Goal: Information Seeking & Learning: Learn about a topic

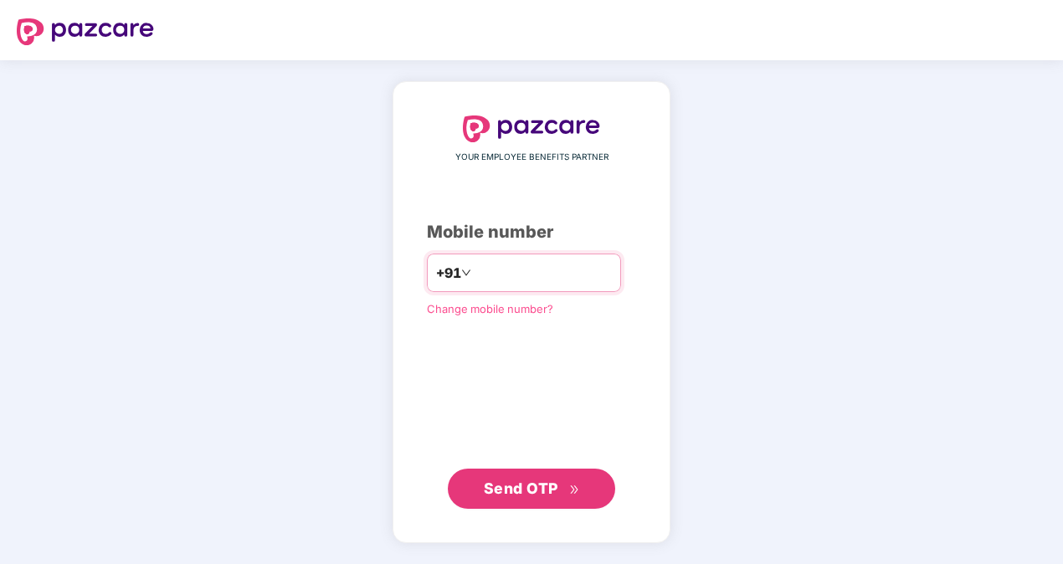
click at [526, 269] on input "number" at bounding box center [542, 272] width 137 height 27
click at [558, 497] on span "Send OTP" at bounding box center [532, 488] width 96 height 23
click at [474, 273] on input "**********" at bounding box center [542, 272] width 137 height 27
type input "**********"
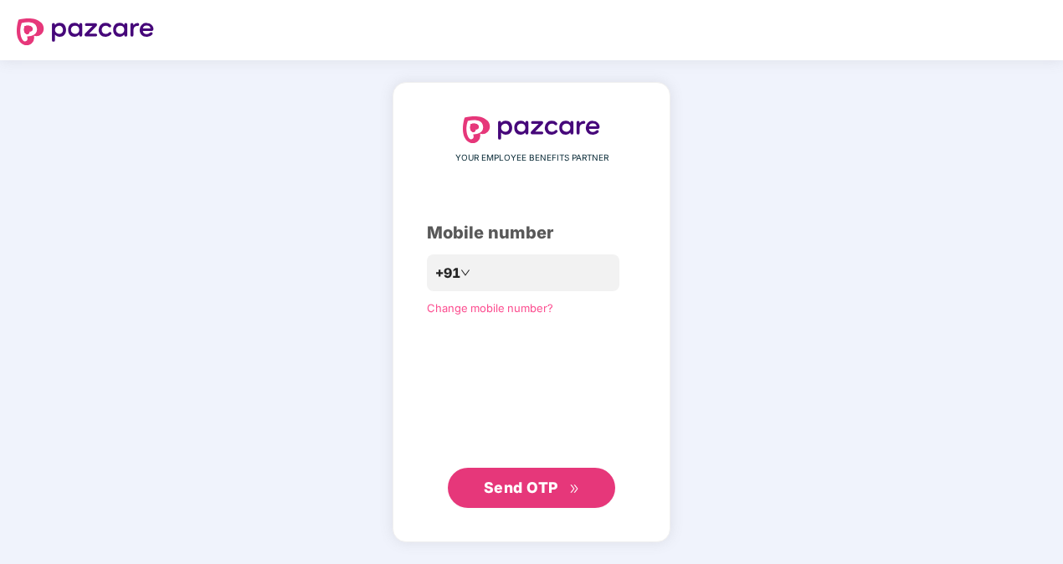
click at [559, 496] on span "Send OTP" at bounding box center [532, 487] width 96 height 23
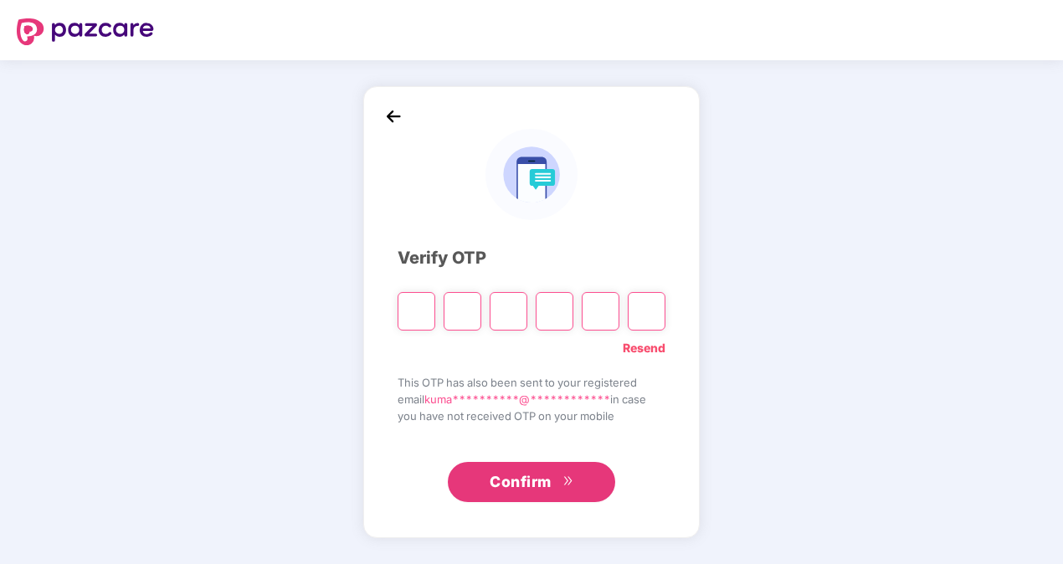
type input "*"
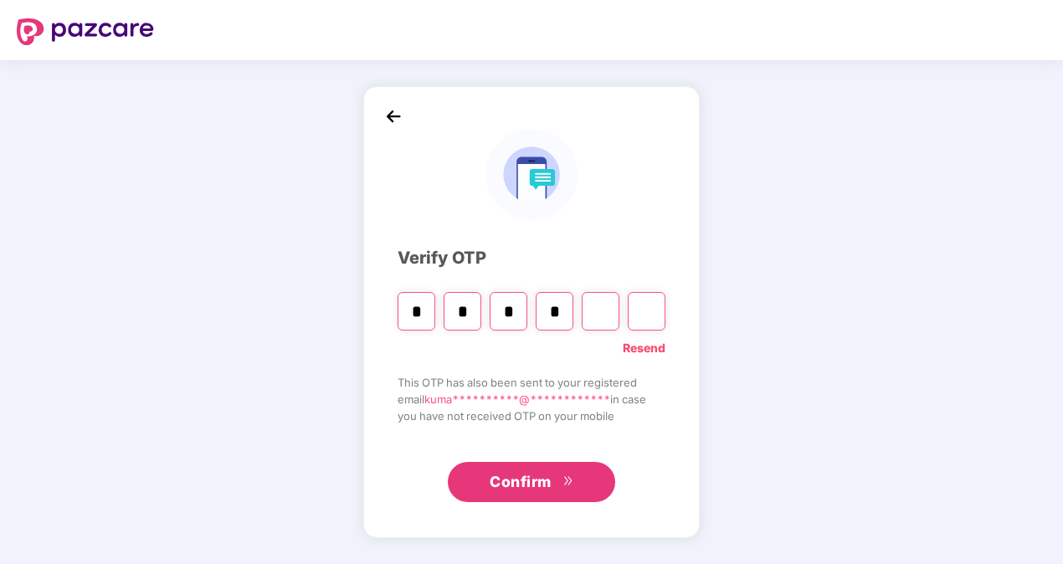
type input "*"
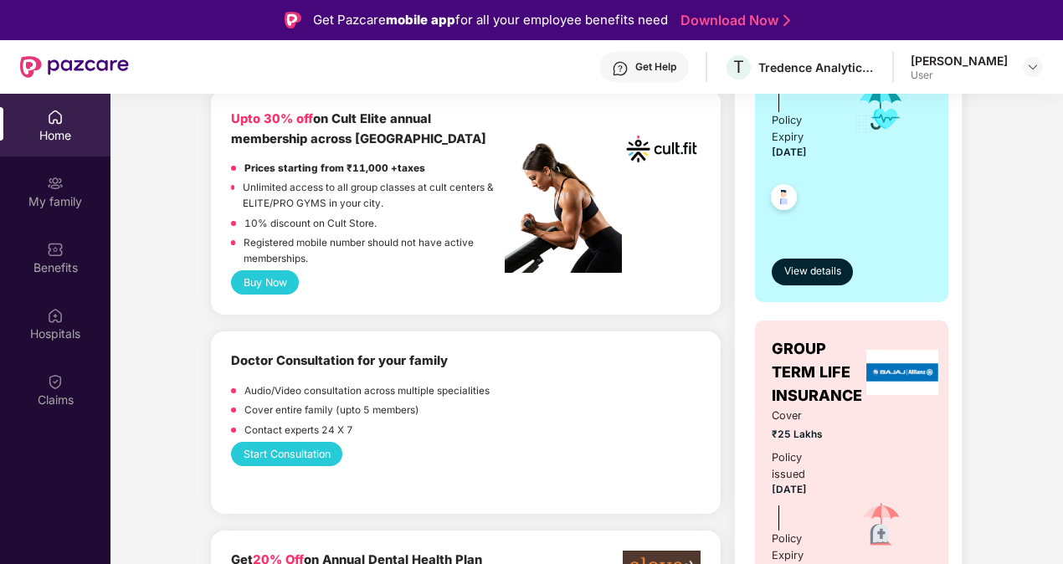
scroll to position [586, 0]
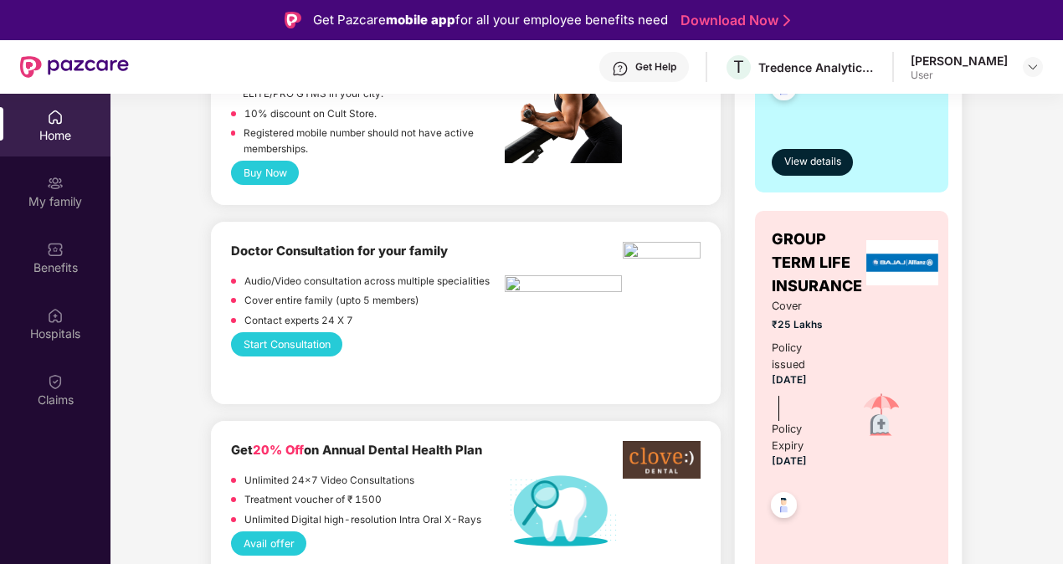
click at [885, 263] on img at bounding box center [902, 262] width 72 height 45
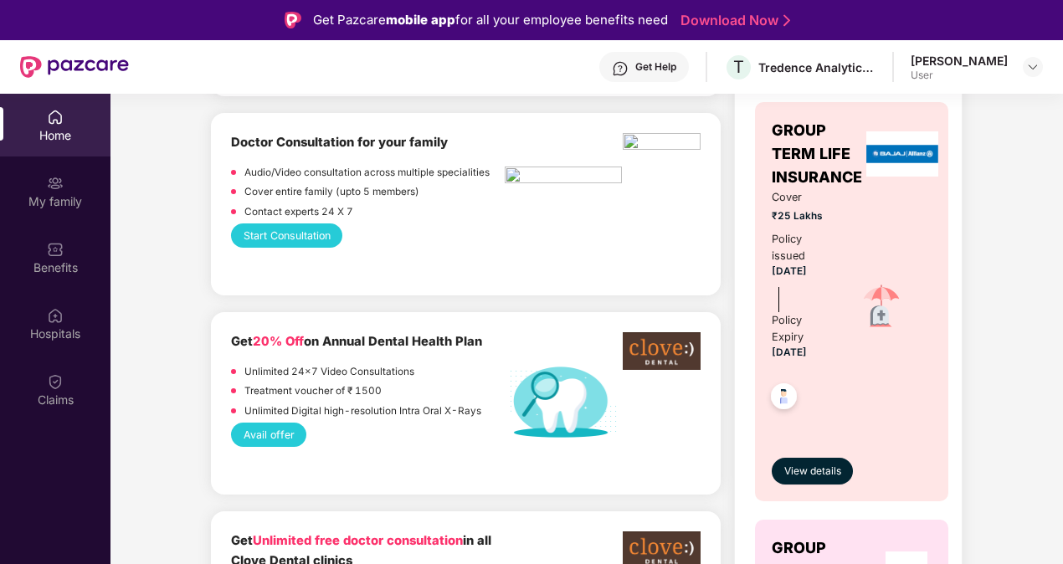
scroll to position [669, 0]
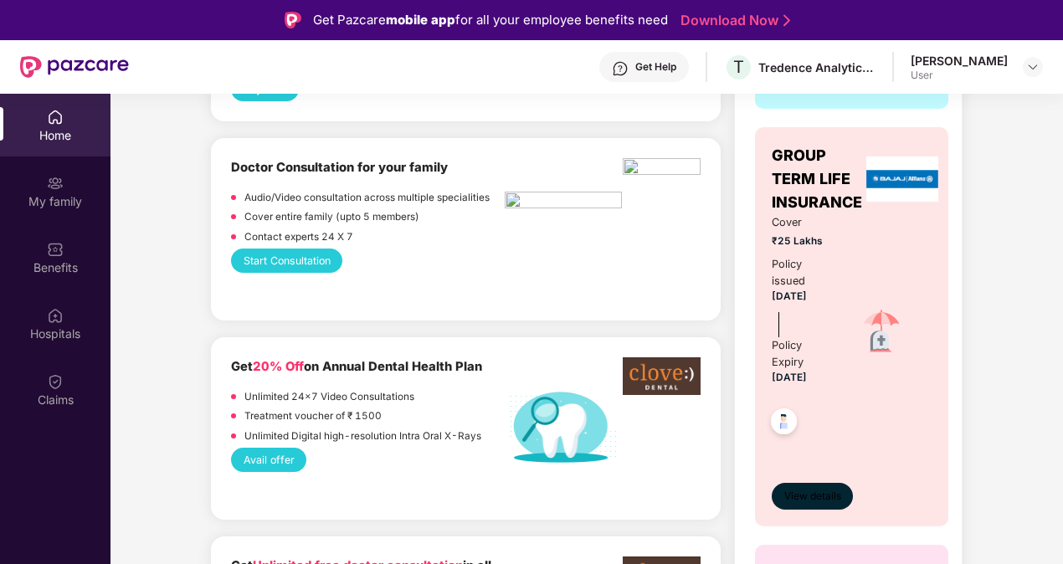
click at [823, 500] on span "View details" at bounding box center [812, 497] width 57 height 16
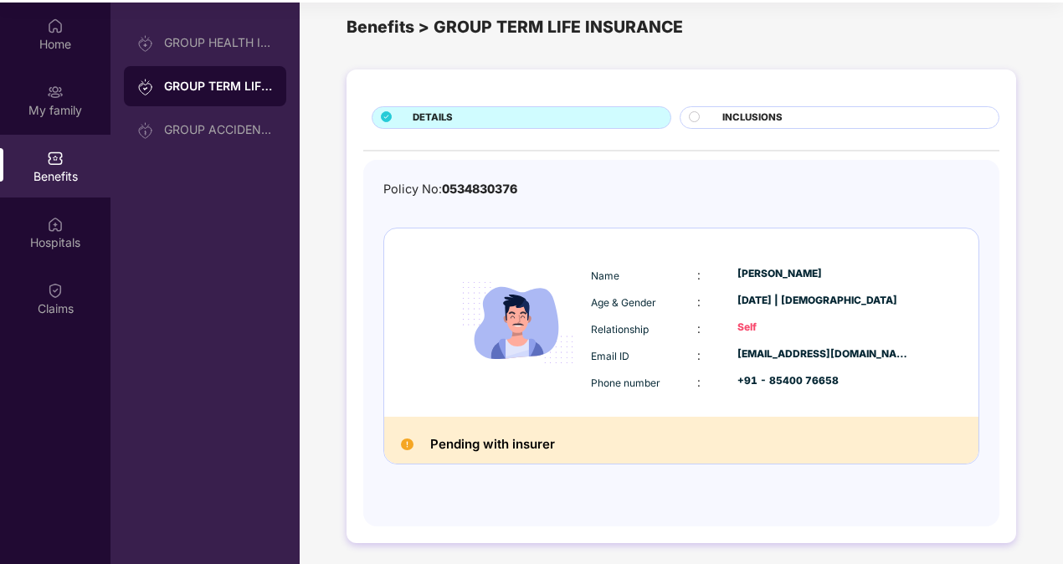
scroll to position [94, 0]
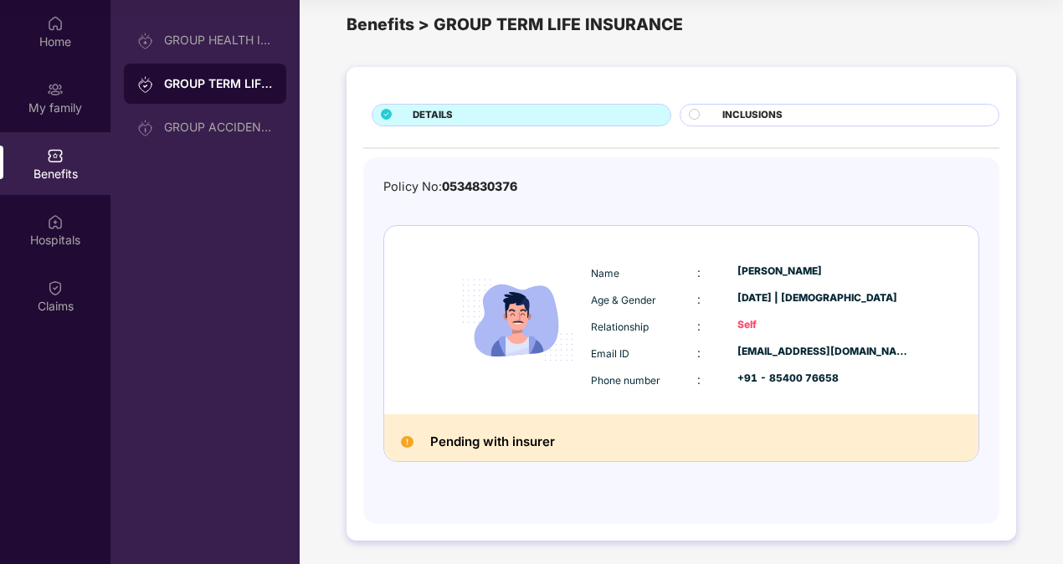
click at [780, 109] on span "INCLUSIONS" at bounding box center [752, 115] width 60 height 15
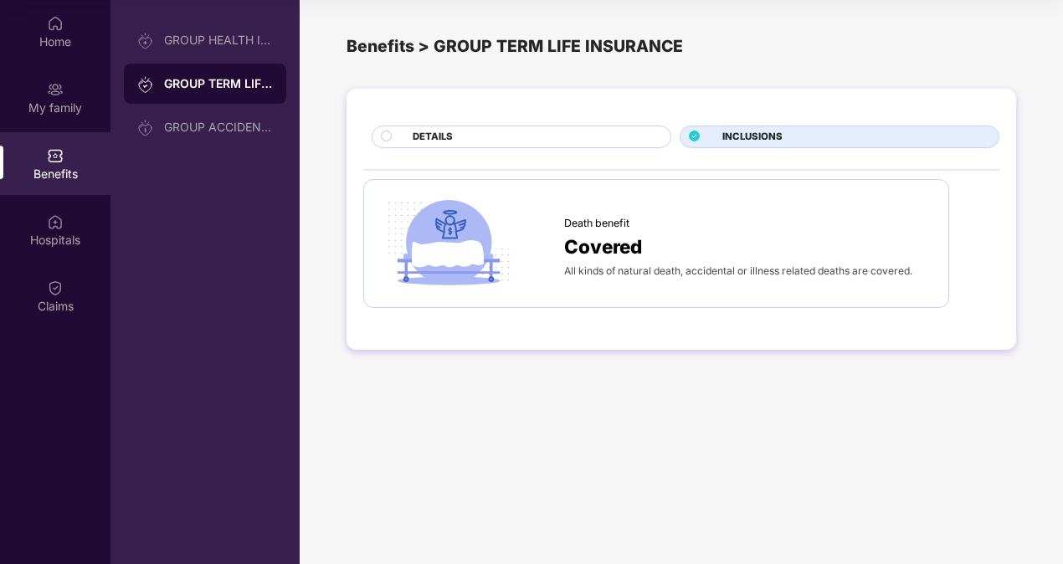
scroll to position [0, 0]
click at [507, 144] on div "DETAILS" at bounding box center [533, 139] width 258 height 18
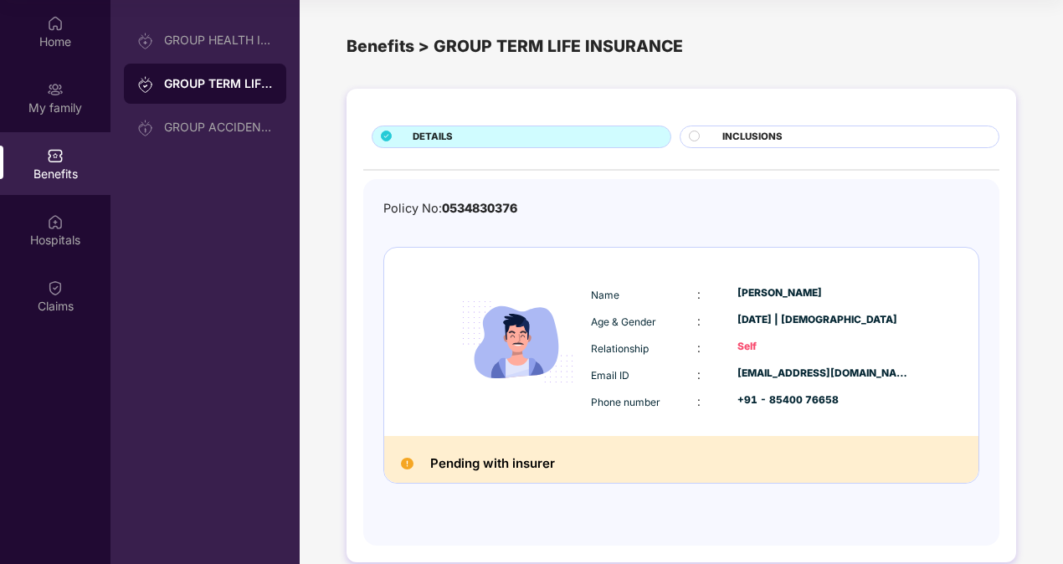
click at [503, 464] on h2 "Pending with insurer" at bounding box center [492, 464] width 125 height 22
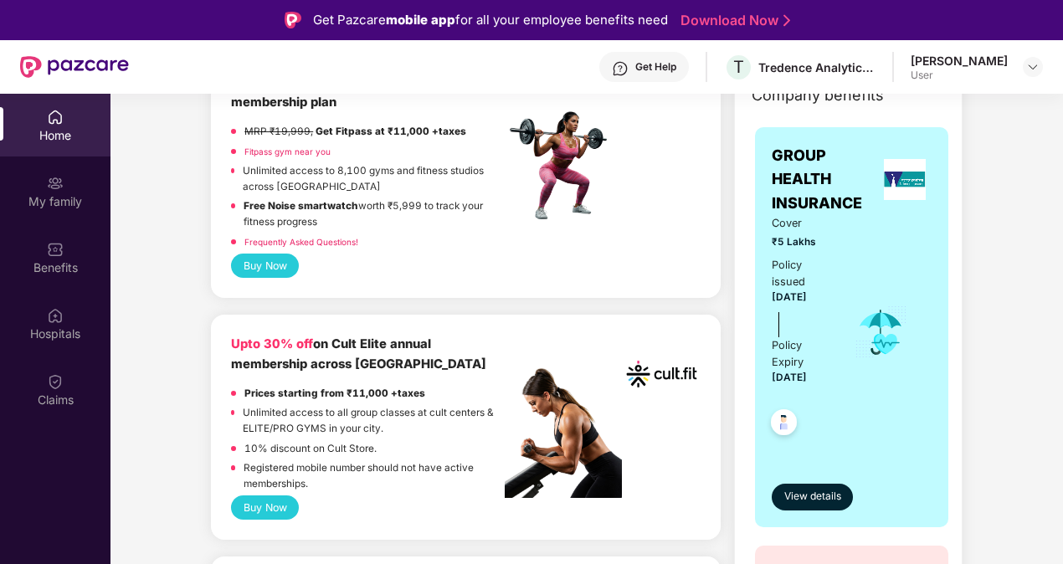
scroll to position [418, 0]
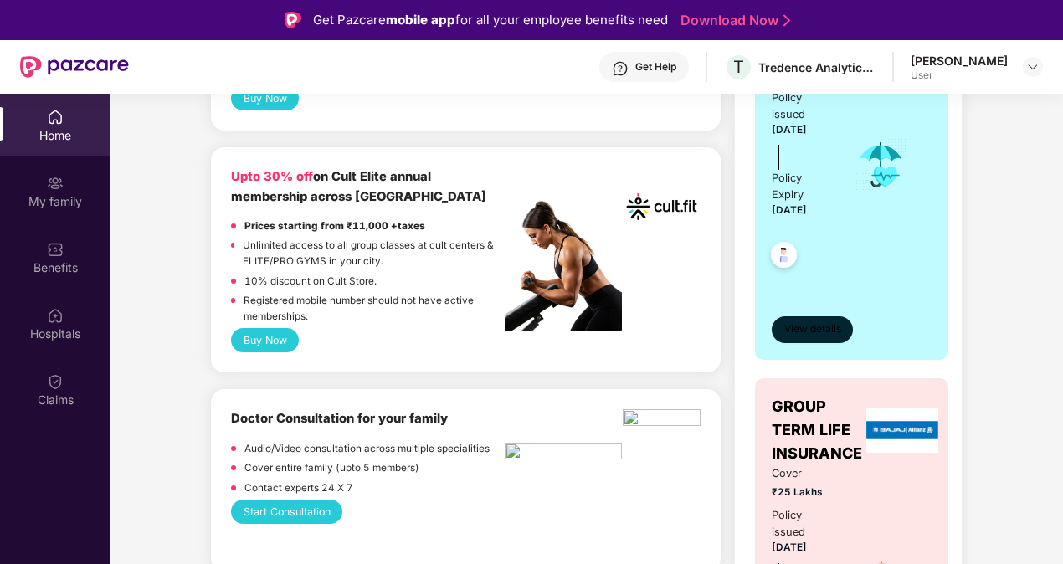
click at [813, 326] on span "View details" at bounding box center [812, 329] width 57 height 16
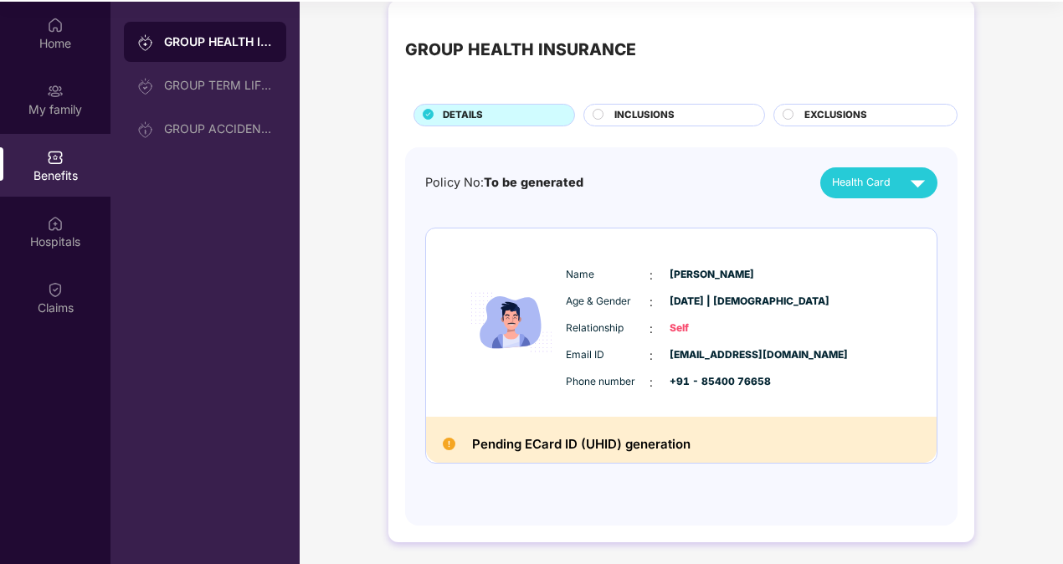
scroll to position [94, 0]
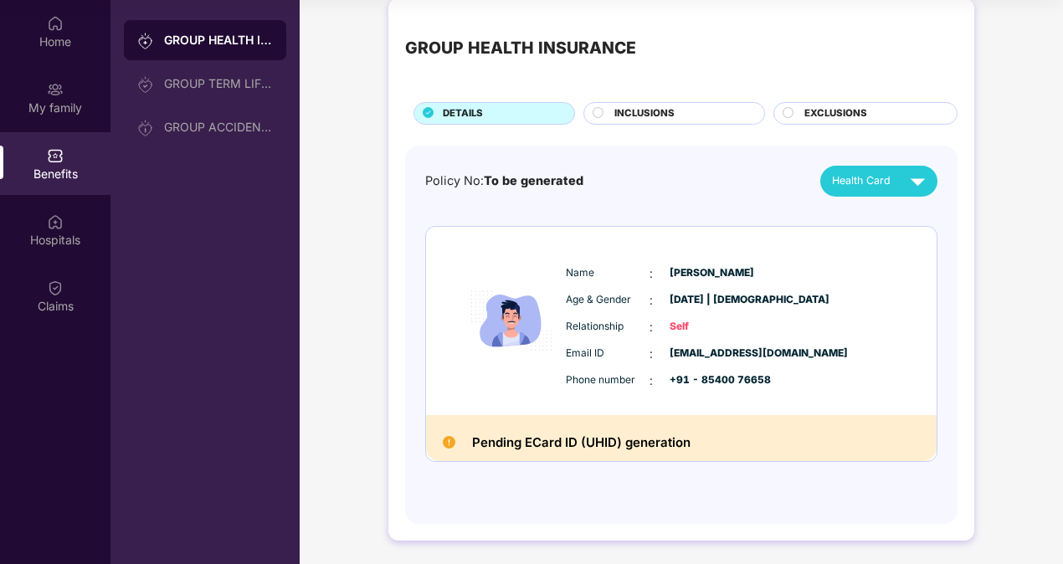
click at [449, 443] on img at bounding box center [449, 442] width 13 height 13
click at [452, 447] on img at bounding box center [449, 442] width 13 height 13
click at [449, 440] on img at bounding box center [449, 442] width 13 height 13
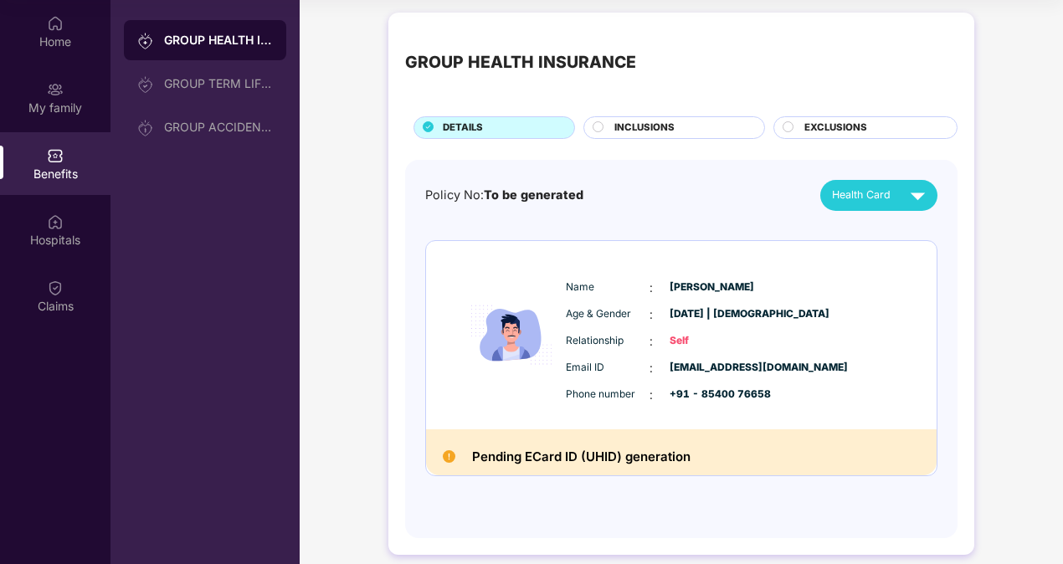
scroll to position [0, 0]
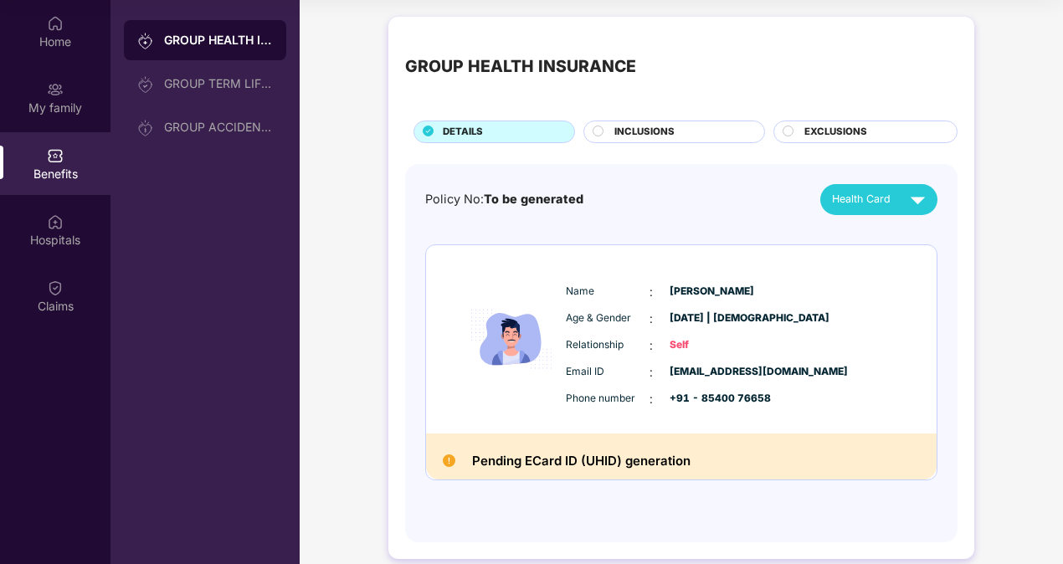
click at [648, 129] on span "INCLUSIONS" at bounding box center [644, 132] width 60 height 15
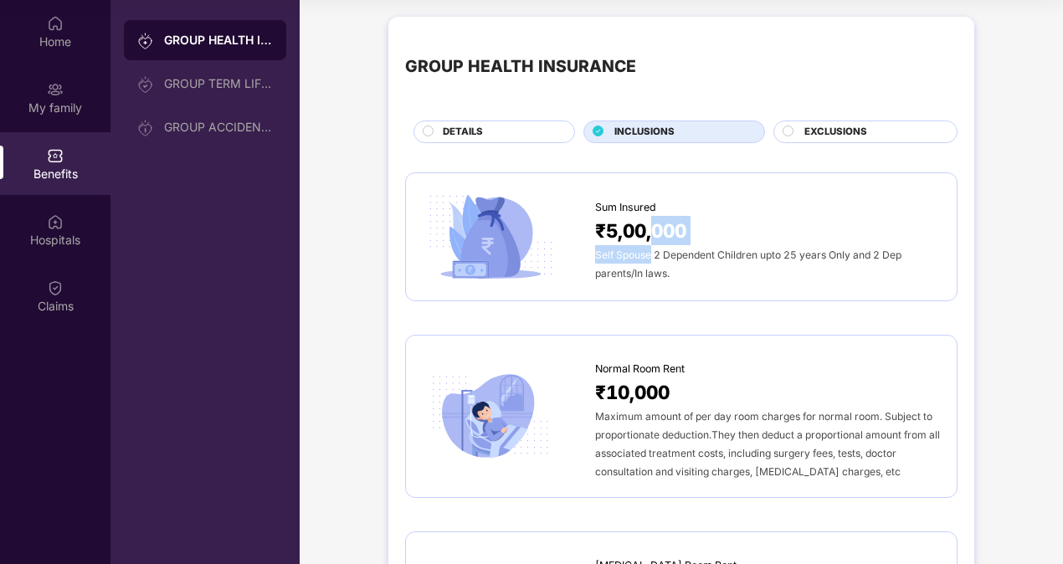
click at [649, 246] on div "Sum Insured ₹5,00,000 Self Spouse 2 Dependent Children upto 25 years Only and 2…" at bounding box center [767, 236] width 345 height 91
drag, startPoint x: 649, startPoint y: 246, endPoint x: 695, endPoint y: 255, distance: 46.1
click at [693, 254] on span "Self Spouse 2 Dependent Children upto 25 years Only and 2 Dep parents/In laws." at bounding box center [748, 264] width 306 height 31
click at [695, 256] on span "Self Spouse 2 Dependent Children upto 25 years Only and 2 Dep parents/In laws." at bounding box center [748, 264] width 306 height 31
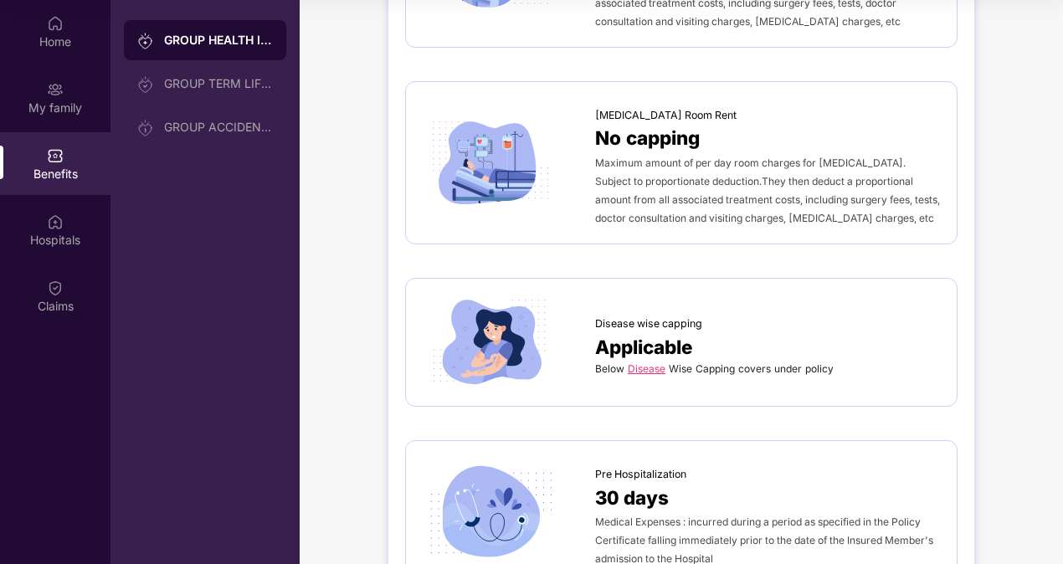
scroll to position [502, 0]
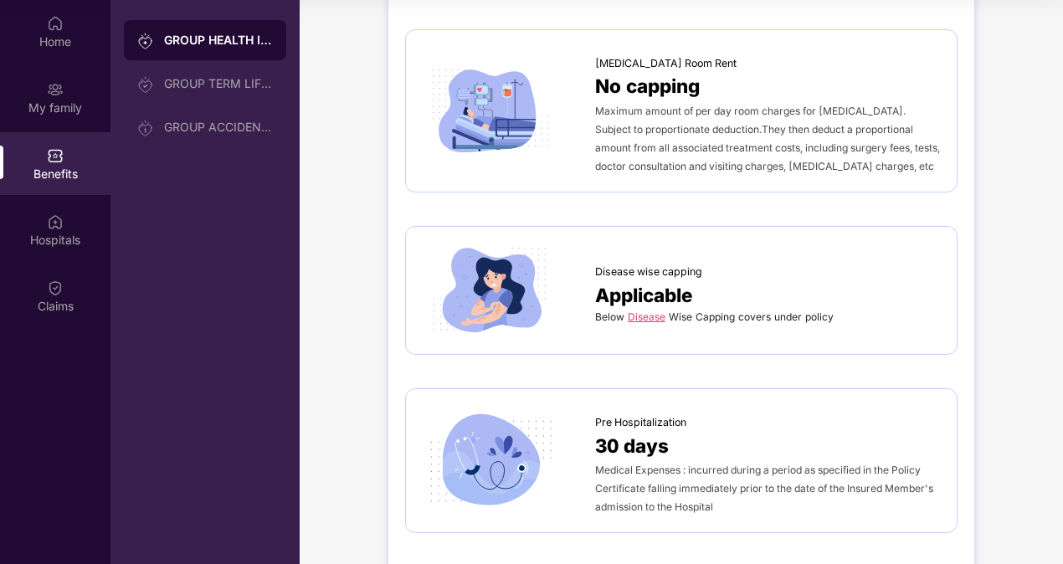
click at [650, 318] on link "Disease" at bounding box center [647, 316] width 38 height 13
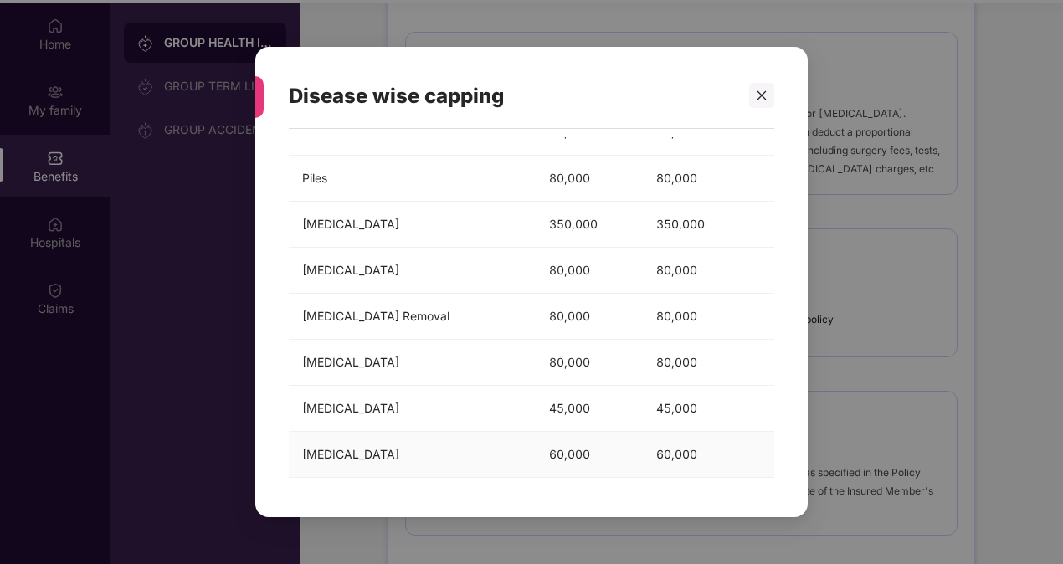
scroll to position [94, 0]
click at [935, 290] on div "Disease wise capping Below Disease Wise Capping covers under policy Diseases Me…" at bounding box center [531, 282] width 1063 height 564
click at [766, 88] on div at bounding box center [761, 95] width 25 height 25
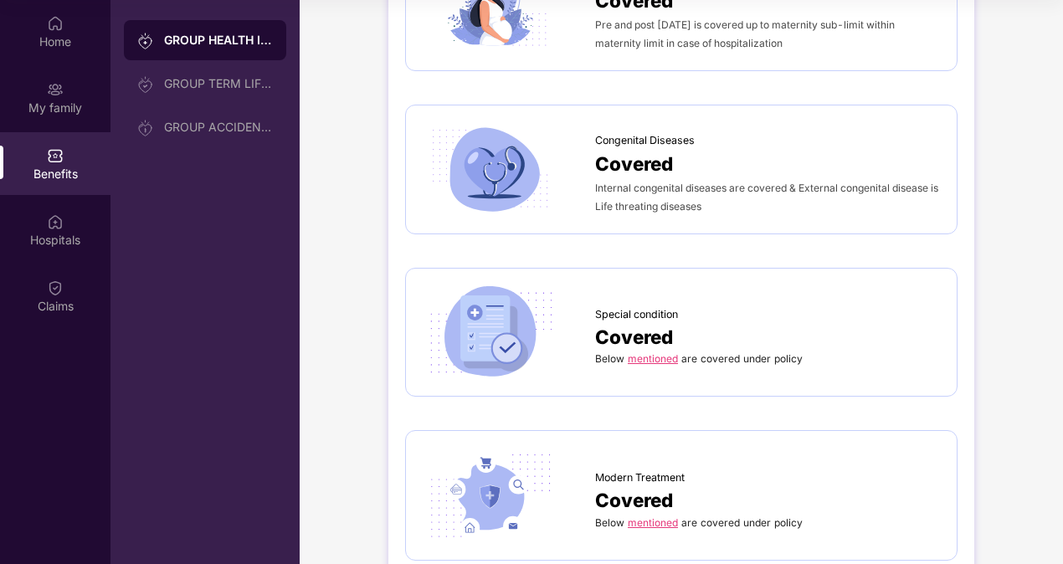
scroll to position [2176, 0]
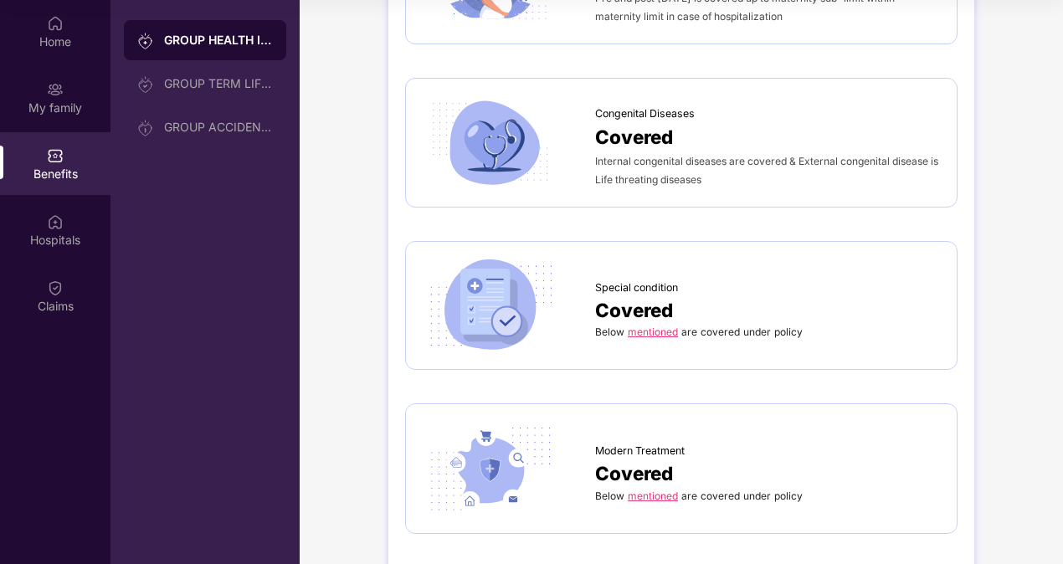
click at [643, 326] on link "mentioned" at bounding box center [653, 332] width 50 height 13
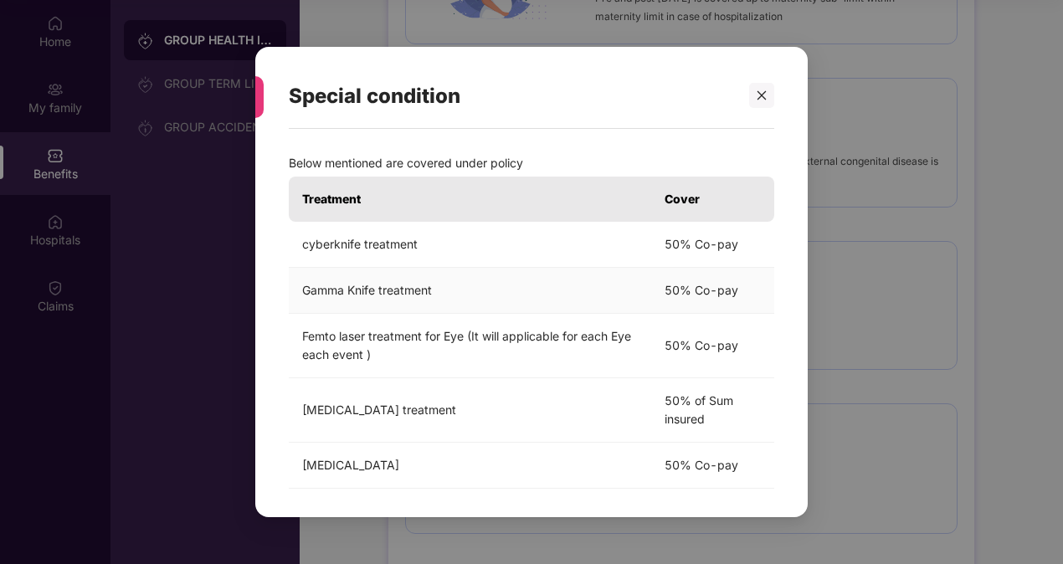
scroll to position [58, 0]
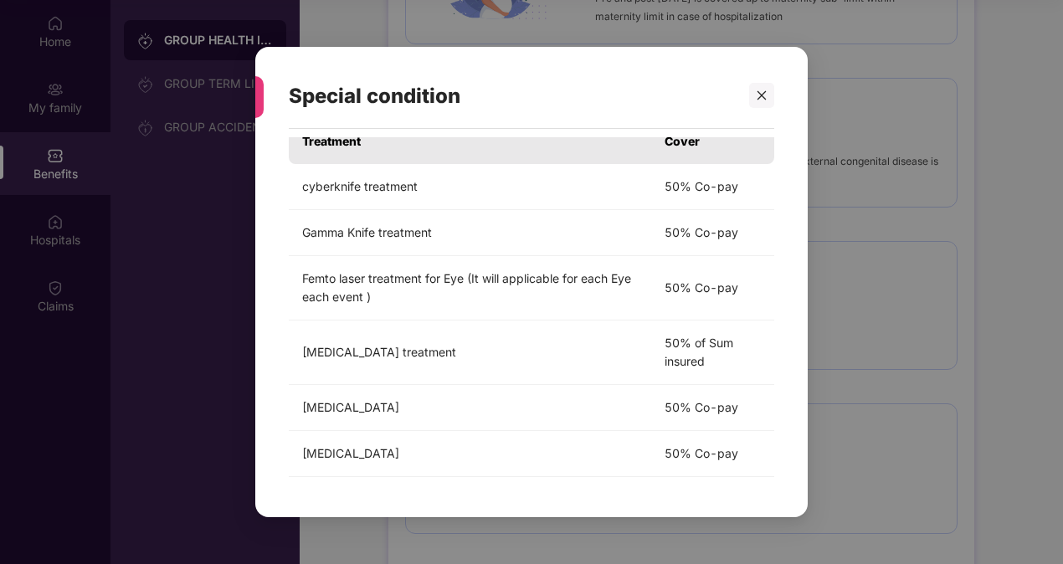
click at [948, 241] on div "Special condition Below mentioned are covered under policy Treatment Cover cybe…" at bounding box center [531, 282] width 1063 height 564
click at [763, 102] on div at bounding box center [761, 95] width 25 height 25
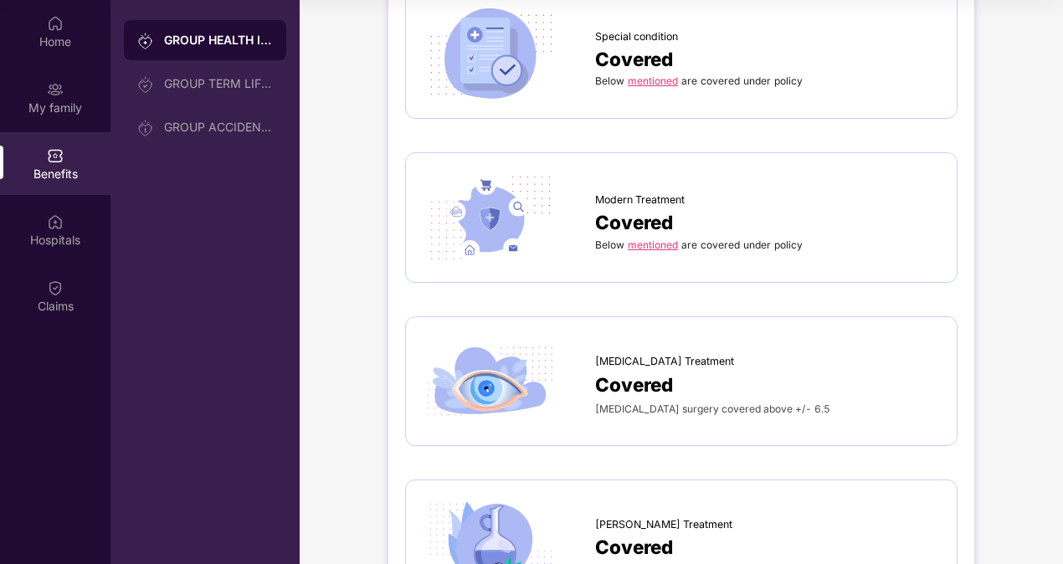
scroll to position [2691, 0]
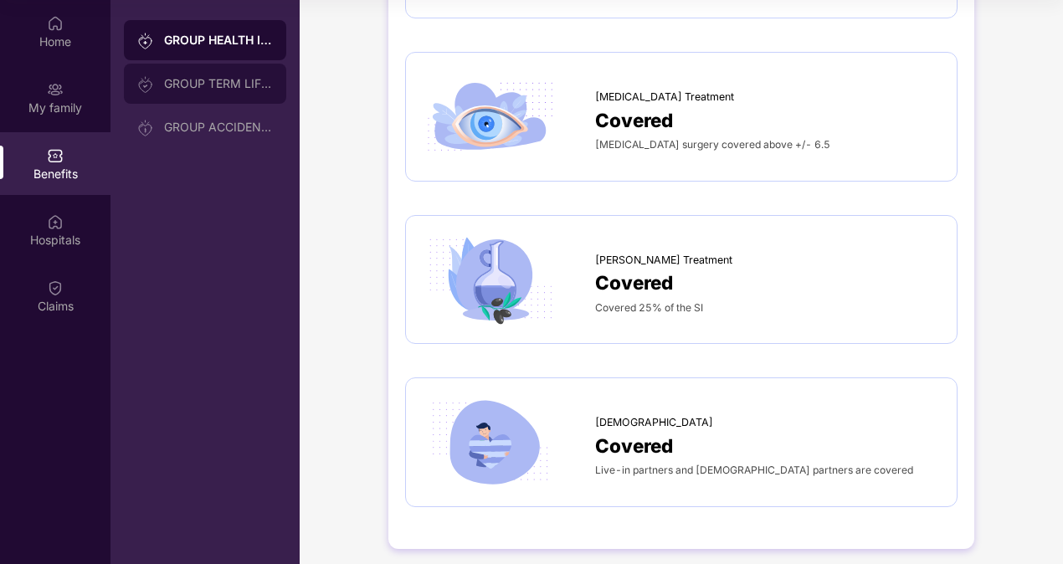
click at [193, 96] on div "GROUP TERM LIFE INSURANCE" at bounding box center [205, 84] width 162 height 40
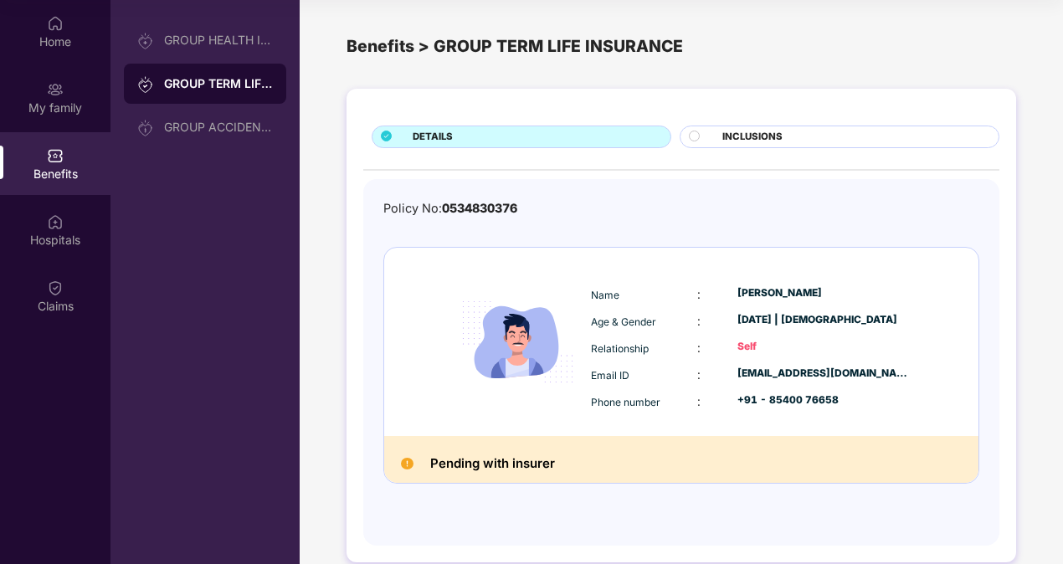
click at [725, 141] on span "INCLUSIONS" at bounding box center [752, 137] width 60 height 15
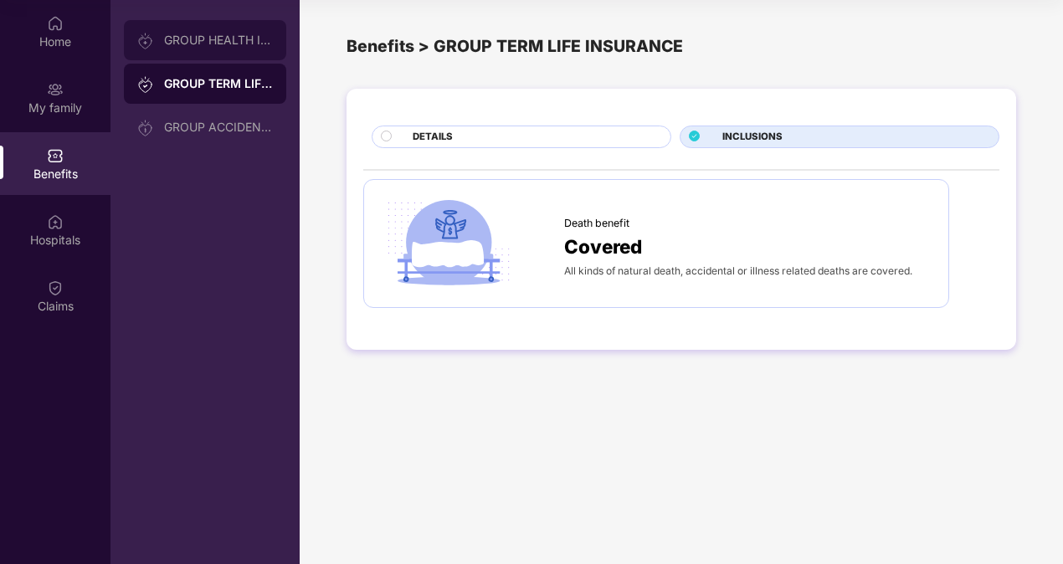
click at [210, 52] on div "GROUP HEALTH INSURANCE" at bounding box center [205, 40] width 162 height 40
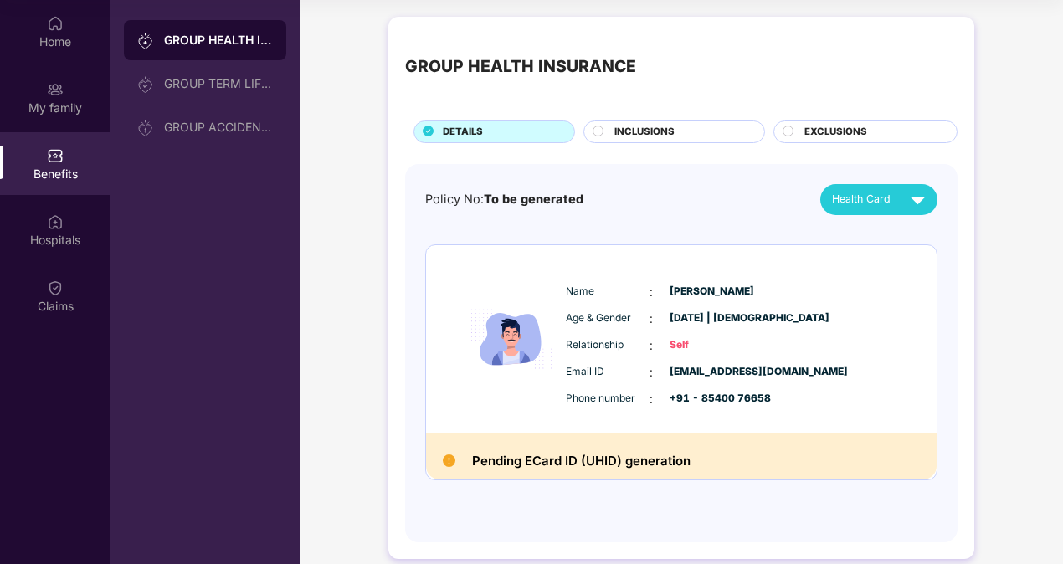
click at [823, 125] on span "EXCLUSIONS" at bounding box center [835, 132] width 63 height 15
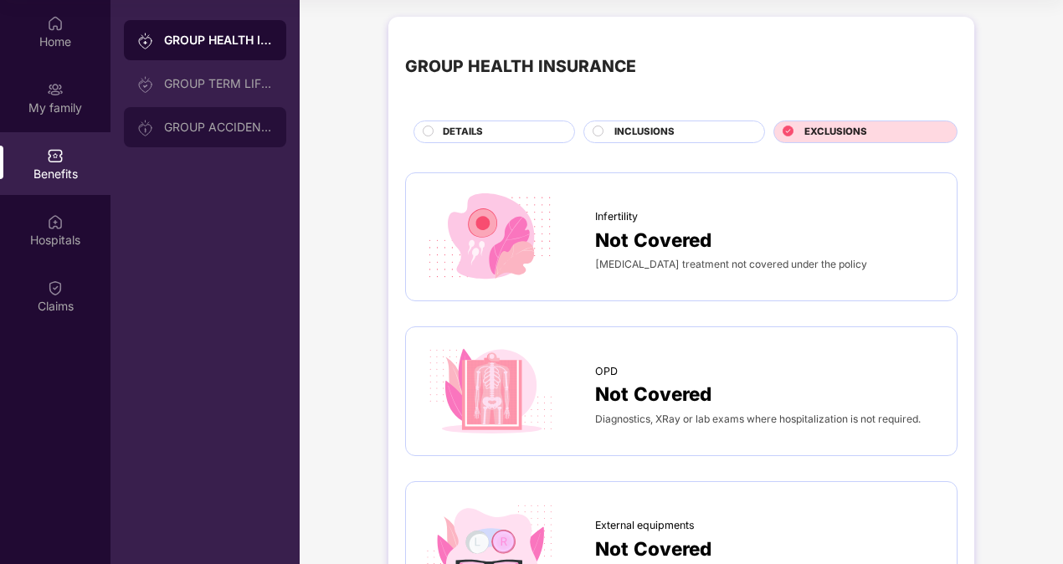
click at [214, 107] on div "GROUP ACCIDENTAL INSURANCE" at bounding box center [205, 127] width 162 height 40
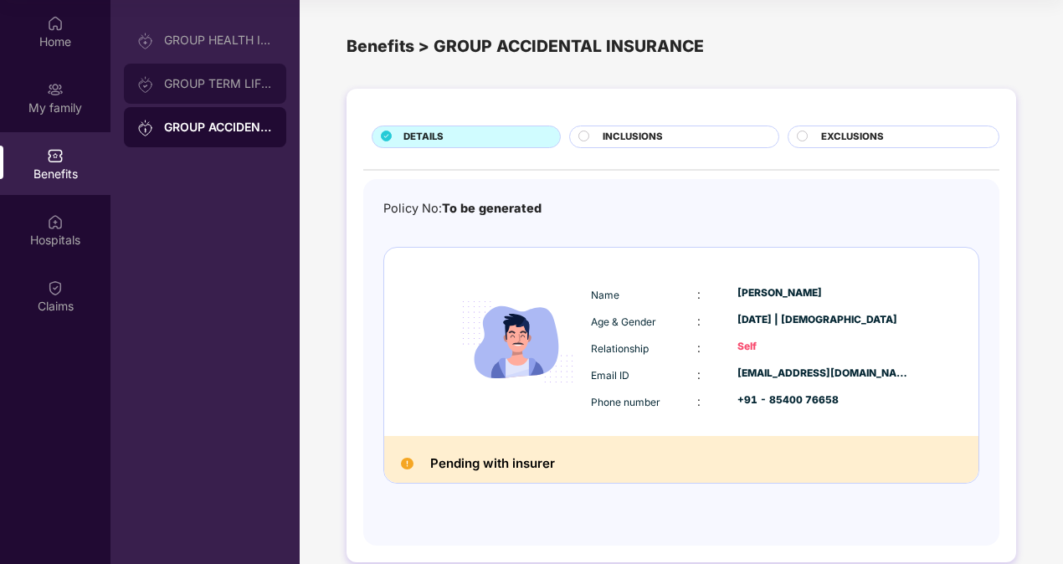
click at [206, 85] on div "GROUP TERM LIFE INSURANCE" at bounding box center [218, 83] width 109 height 13
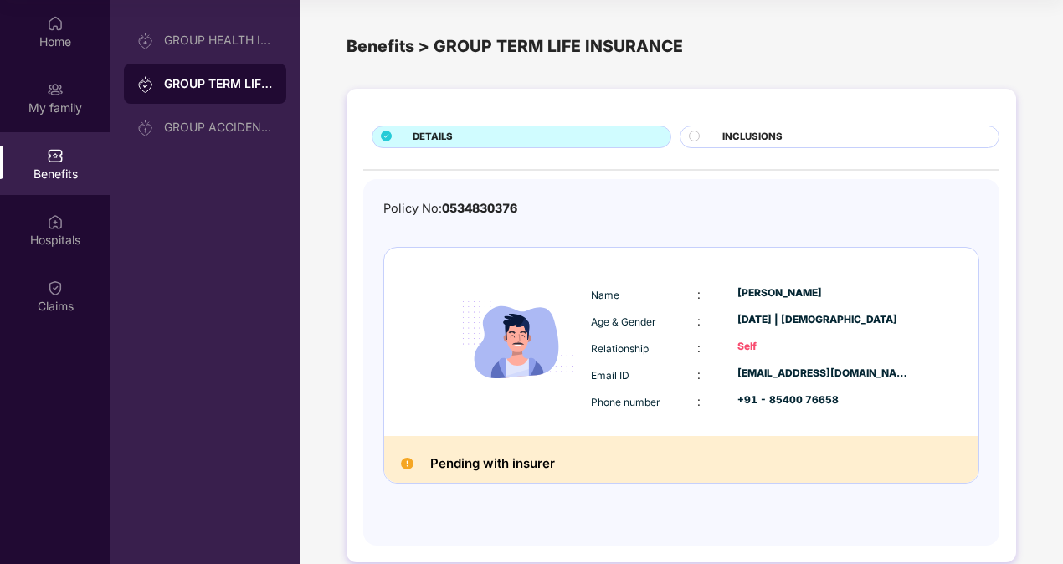
click at [60, 139] on div "Benefits" at bounding box center [55, 163] width 110 height 63
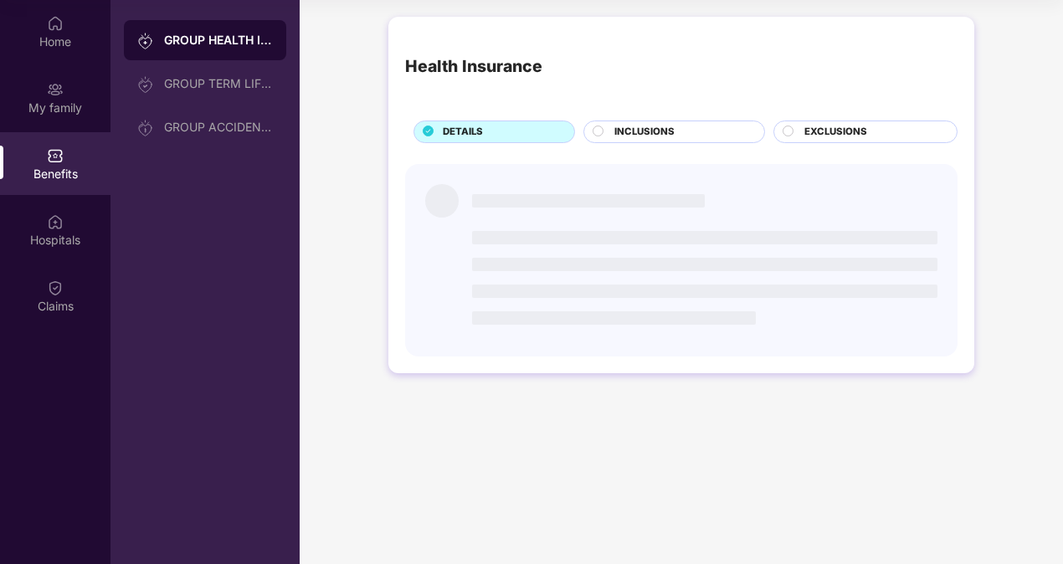
click at [60, 140] on div "Benefits" at bounding box center [55, 163] width 110 height 63
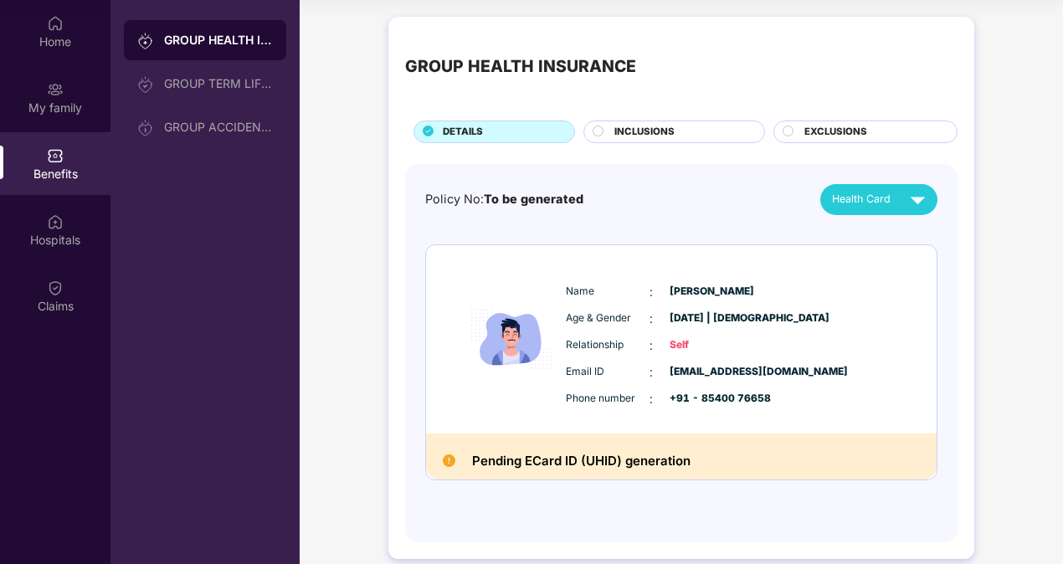
click at [54, 154] on img at bounding box center [55, 155] width 17 height 17
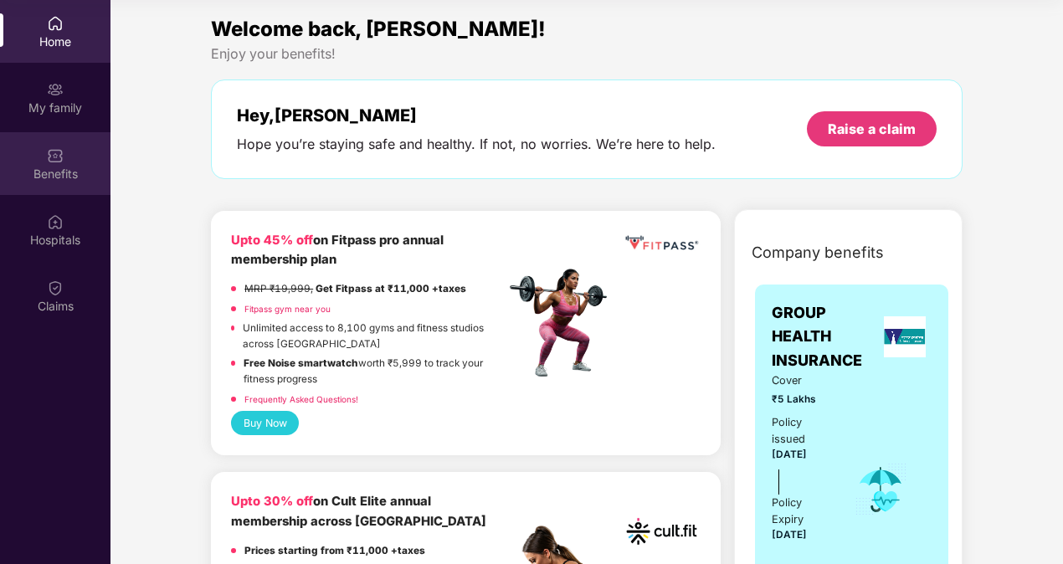
click at [37, 151] on div "Benefits" at bounding box center [55, 163] width 110 height 63
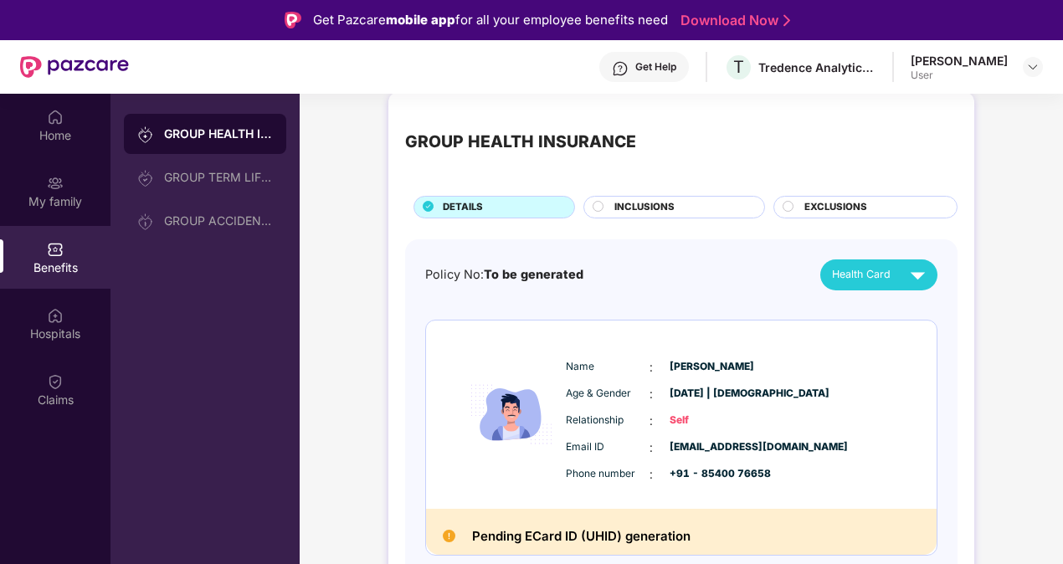
click at [805, 201] on span "EXCLUSIONS" at bounding box center [835, 207] width 63 height 15
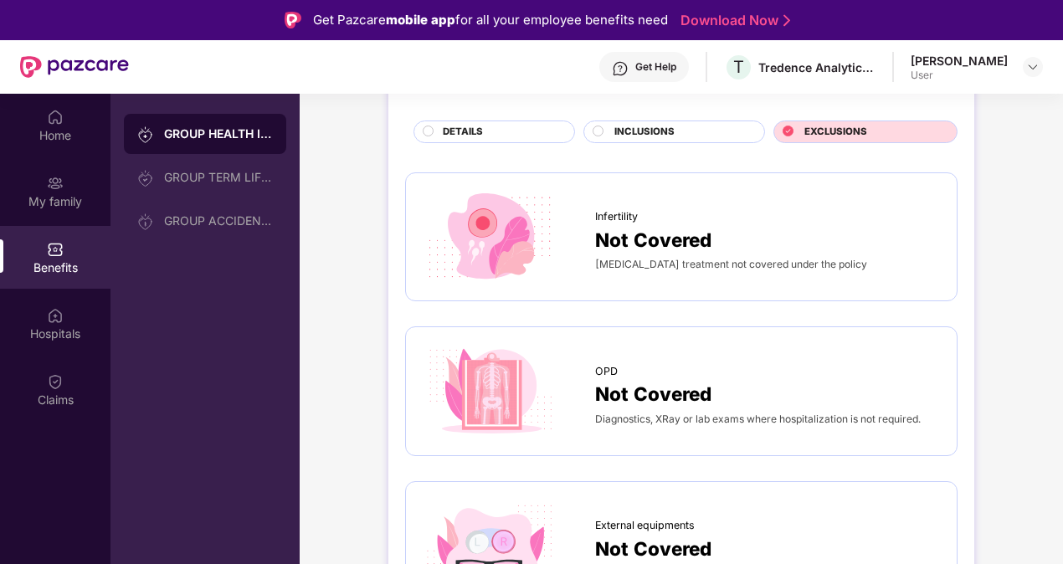
scroll to position [18, 0]
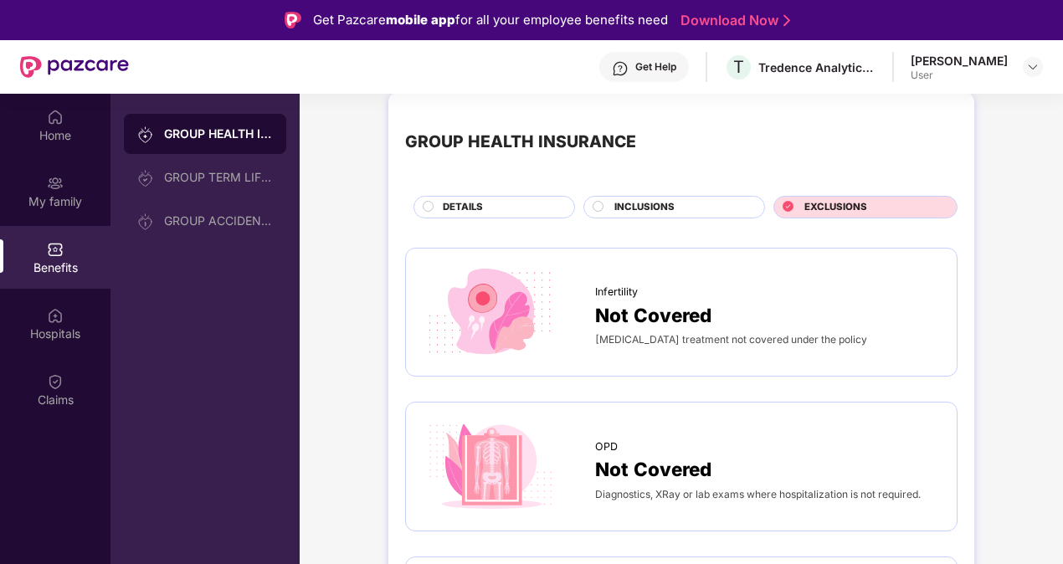
click at [637, 203] on span "INCLUSIONS" at bounding box center [644, 207] width 60 height 15
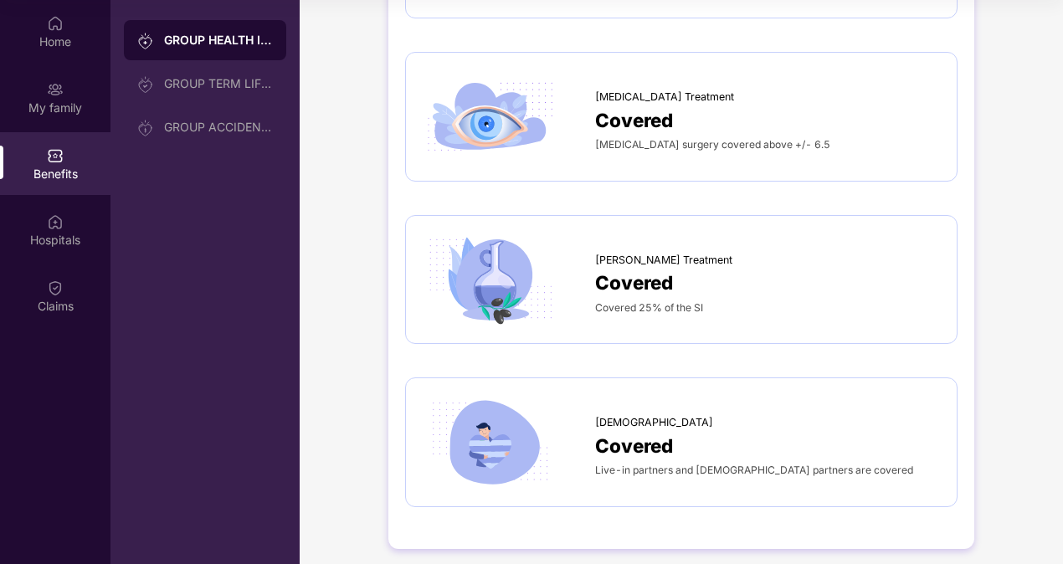
scroll to position [0, 0]
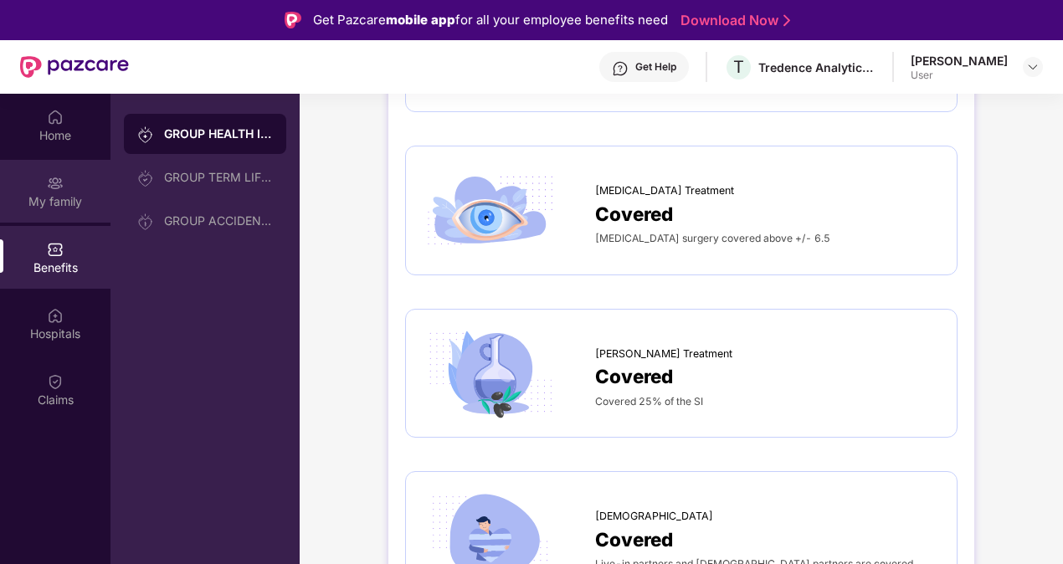
click at [67, 207] on div "My family" at bounding box center [55, 201] width 110 height 17
